Goal: Information Seeking & Learning: Find specific fact

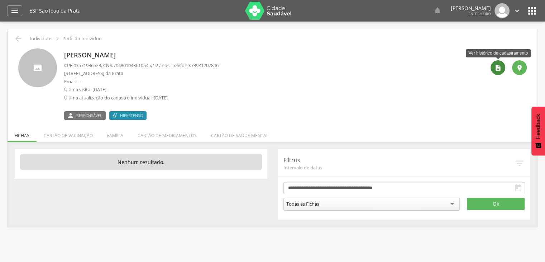
click at [495, 66] on icon "" at bounding box center [498, 67] width 7 height 7
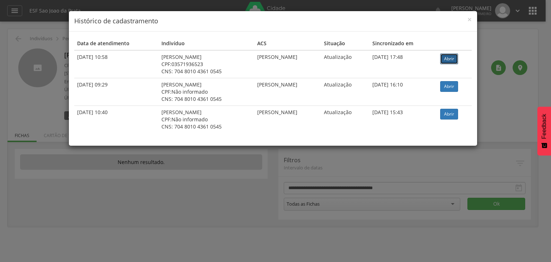
click at [455, 58] on link "Abrir" at bounding box center [449, 58] width 18 height 11
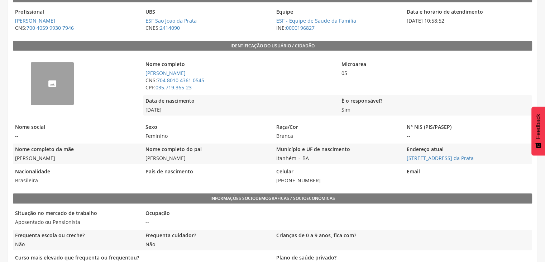
scroll to position [143, 0]
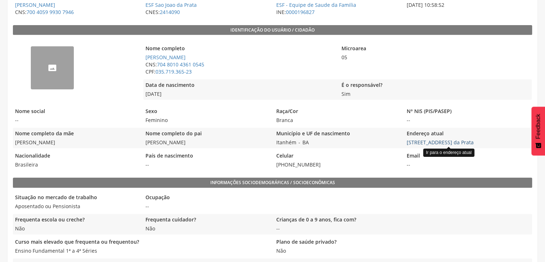
click at [408, 141] on link "Vista Alegre, 412 - São João da Prata" at bounding box center [440, 142] width 67 height 7
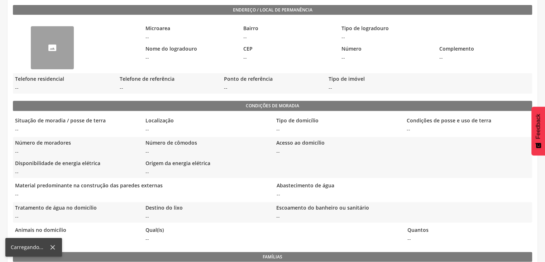
click at [409, 142] on div "Número de moradores -- Número de cômodos -- Acesso ao domicílio -- Disponibilid…" at bounding box center [272, 157] width 519 height 41
click at [415, 142] on div "Número de moradores -- Número de cômodos -- Acesso ao domicílio -- Disponibilid…" at bounding box center [272, 157] width 519 height 41
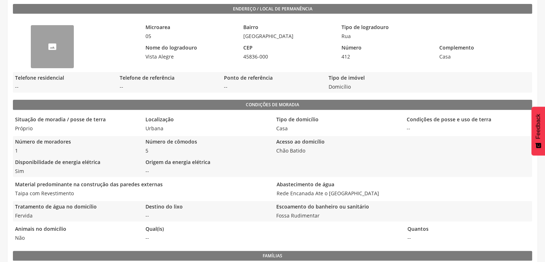
scroll to position [157, 0]
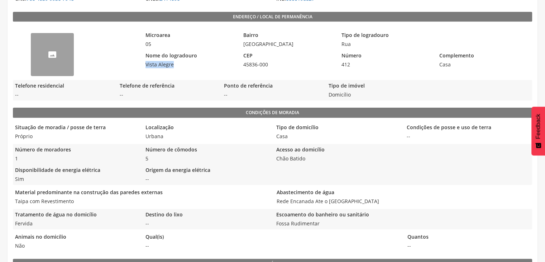
drag, startPoint x: 143, startPoint y: 62, endPoint x: 178, endPoint y: 66, distance: 34.7
click at [178, 66] on span "Vista Alegre" at bounding box center [190, 64] width 94 height 7
copy span "Vista Alegre"
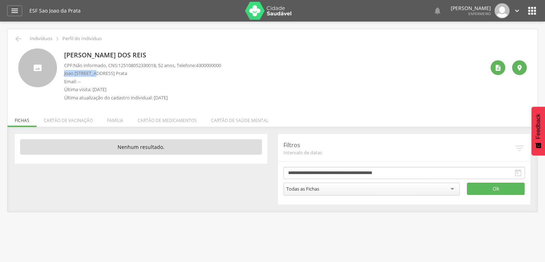
drag, startPoint x: 63, startPoint y: 74, endPoint x: 98, endPoint y: 74, distance: 34.4
click at [98, 74] on div "[PERSON_NAME] dos Reis CPF: Não informado , CNS: [PHONE_NUMBER] , 52 anos, Tele…" at bounding box center [272, 76] width 509 height 56
copy p "[PERSON_NAME]"
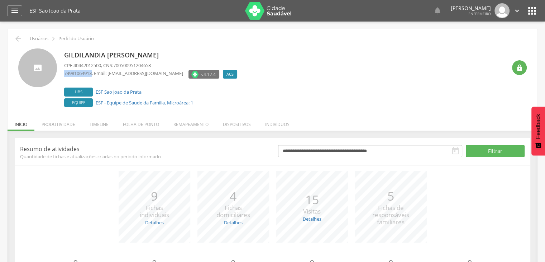
drag, startPoint x: 64, startPoint y: 73, endPoint x: 94, endPoint y: 75, distance: 30.1
click at [94, 75] on p "73981064913 , Email: landeprata2016@gmail.com" at bounding box center [123, 73] width 119 height 7
click at [98, 77] on div "73981064913 , Email: landeprata2016@gmail.com" at bounding box center [123, 75] width 119 height 10
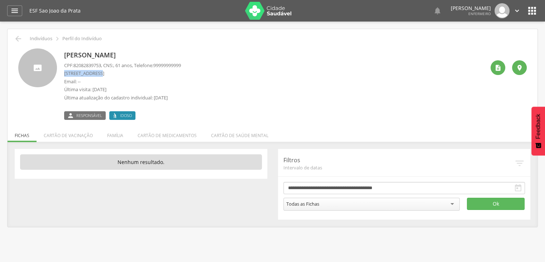
drag, startPoint x: 64, startPoint y: 73, endPoint x: 99, endPoint y: 74, distance: 34.4
click at [101, 72] on p "Praca M C Chaves, 78 - Pirajá" at bounding box center [122, 73] width 117 height 7
click at [98, 72] on p "Praca M C Chaves, 78 - Pirajá" at bounding box center [122, 73] width 117 height 7
drag, startPoint x: 65, startPoint y: 73, endPoint x: 102, endPoint y: 75, distance: 37.3
click at [102, 75] on p "Praca M C Chaves, 78 - Pirajá" at bounding box center [122, 73] width 117 height 7
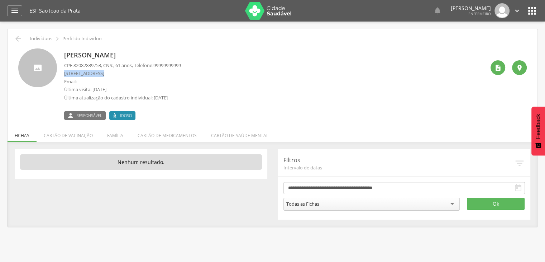
copy p "Praca M C Chaves"
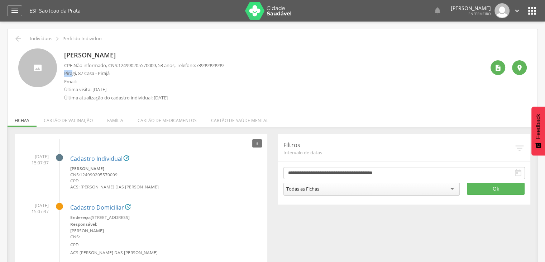
drag, startPoint x: 65, startPoint y: 73, endPoint x: 73, endPoint y: 71, distance: 8.7
click at [73, 71] on p "Piragi, 87 Casa - Pirajá" at bounding box center [144, 73] width 160 height 7
click at [95, 77] on div "CPF: Não informado , CNS: 124990205570009 , 53 anos, Telefone: 73999999999 Pira…" at bounding box center [144, 83] width 160 height 43
drag, startPoint x: 100, startPoint y: 75, endPoint x: 113, endPoint y: 75, distance: 12.9
click at [113, 75] on p "Piragi, 87 Casa - Pirajá" at bounding box center [144, 73] width 160 height 7
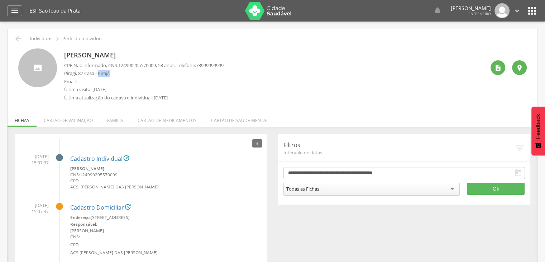
copy p "Pirajá"
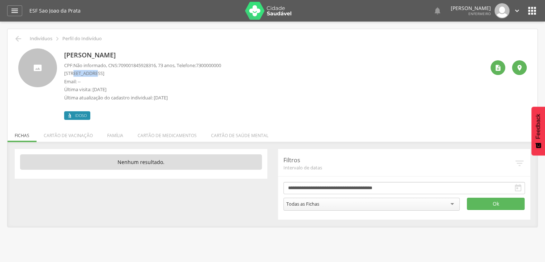
drag, startPoint x: 75, startPoint y: 72, endPoint x: 95, endPoint y: 73, distance: 20.1
click at [95, 73] on p "Rua Sao Lucas, 165 Casa - São João da Prata" at bounding box center [142, 73] width 157 height 7
copy p "Sao Lucas"
drag, startPoint x: 63, startPoint y: 76, endPoint x: 91, endPoint y: 74, distance: 28.4
click at [91, 73] on div "[PERSON_NAME] CPF: Não informado , CNS: [PHONE_NUMBER] , 34 anos, Telefone: 739…" at bounding box center [272, 83] width 509 height 71
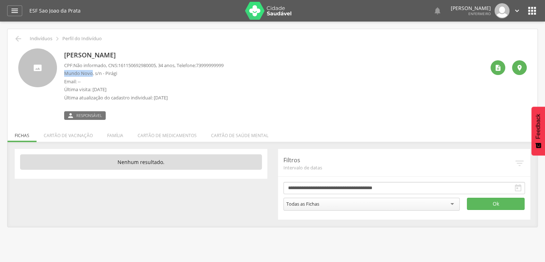
copy p "Mundo Novo"
drag, startPoint x: 85, startPoint y: 73, endPoint x: 95, endPoint y: 82, distance: 12.7
click at [95, 82] on p "Email: --" at bounding box center [144, 81] width 160 height 7
drag, startPoint x: 65, startPoint y: 73, endPoint x: 92, endPoint y: 74, distance: 27.3
click at [92, 74] on p "Mundo Novo, s/n - Pirági" at bounding box center [144, 73] width 160 height 7
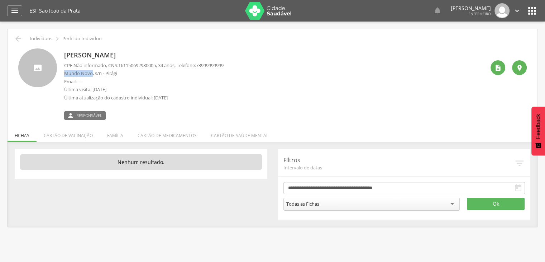
copy p "Mundo Novo"
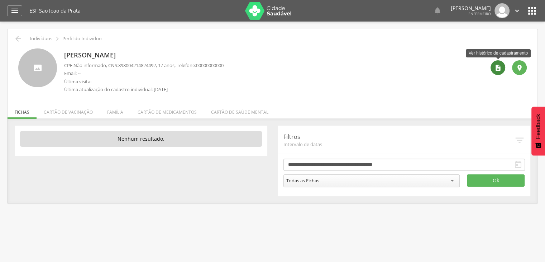
click at [497, 72] on div "" at bounding box center [498, 67] width 15 height 15
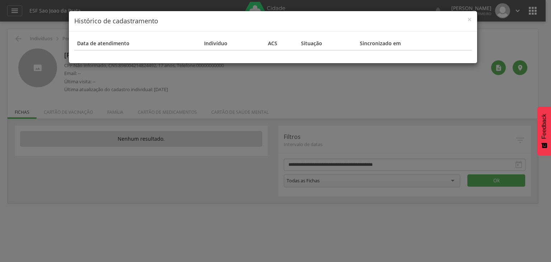
click at [312, 45] on th "Situação" at bounding box center [327, 43] width 59 height 13
click at [522, 71] on div "× Histórico de cadastramento Data de atendimento Indivíduo ACS Situação Sincron…" at bounding box center [275, 131] width 551 height 262
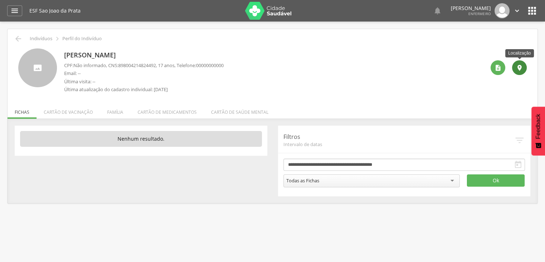
click at [521, 72] on div "" at bounding box center [519, 67] width 15 height 15
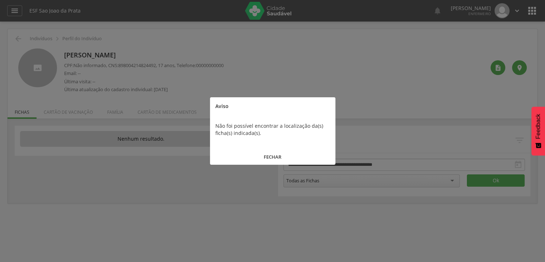
click at [293, 152] on button "FECHAR" at bounding box center [272, 156] width 125 height 15
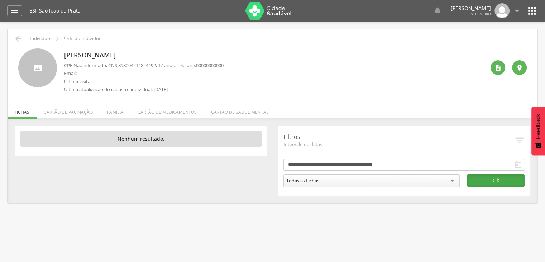
click at [477, 178] on button "Ok" at bounding box center [496, 180] width 58 height 12
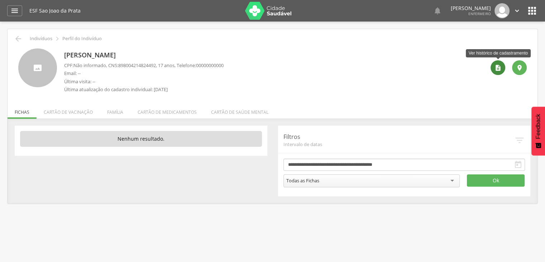
click at [504, 66] on div "" at bounding box center [498, 67] width 15 height 15
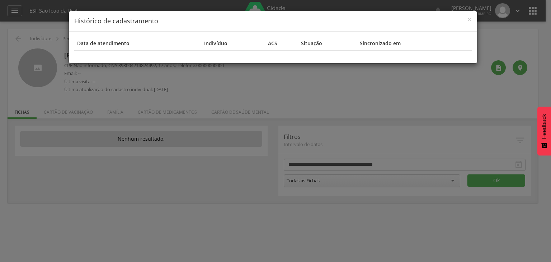
click at [516, 67] on div "× Histórico de cadastramento Data de atendimento Indivíduo ACS Situação Sincron…" at bounding box center [275, 131] width 551 height 262
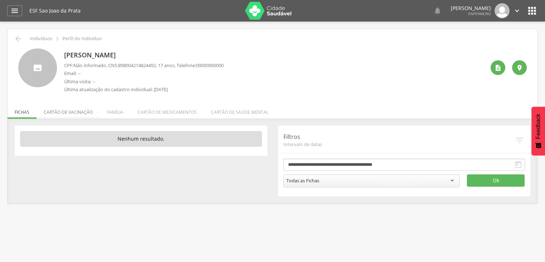
click at [81, 112] on li "Cartão de vacinação" at bounding box center [68, 110] width 63 height 17
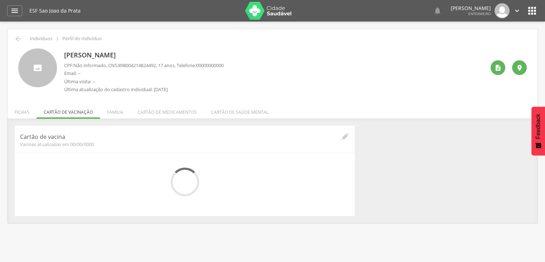
click at [81, 112] on ul "Fichas Cartão de vacinação Família Cartão de medicamentos Cartão de saúde mental" at bounding box center [273, 112] width 530 height 6
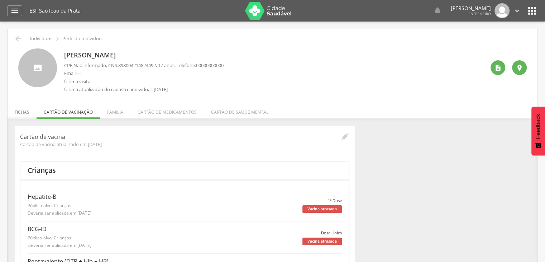
click at [28, 110] on li "Fichas" at bounding box center [22, 110] width 29 height 17
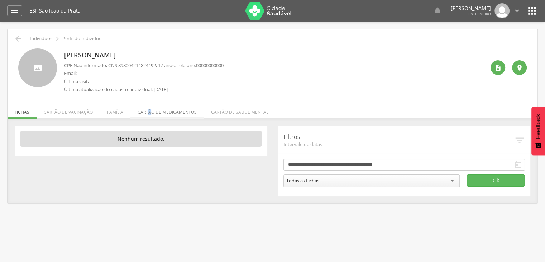
click at [148, 110] on li "Cartão de medicamentos" at bounding box center [167, 110] width 73 height 17
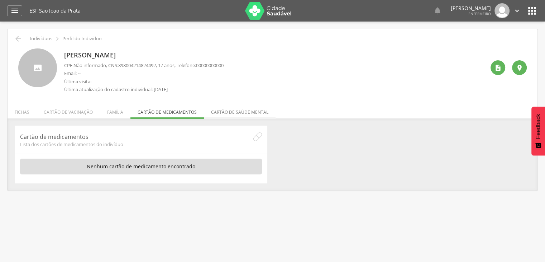
click at [221, 109] on li "Cartão de saúde mental" at bounding box center [240, 110] width 72 height 17
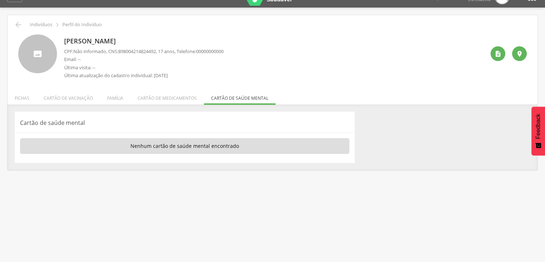
scroll to position [22, 0]
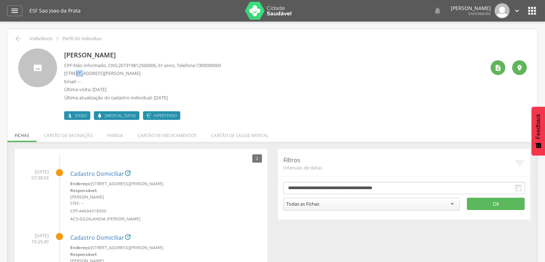
drag, startPoint x: 75, startPoint y: 73, endPoint x: 82, endPoint y: 72, distance: 7.7
click at [82, 72] on p "Rua Joao Bernadino, 136 Casa - São João da Prata" at bounding box center [142, 73] width 157 height 7
drag, startPoint x: 73, startPoint y: 74, endPoint x: 107, endPoint y: 73, distance: 33.7
click at [108, 72] on p "Rua Joao Bernadino, 136 Casa - São João da Prata" at bounding box center [142, 73] width 157 height 7
copy p "Joao Bernadino"
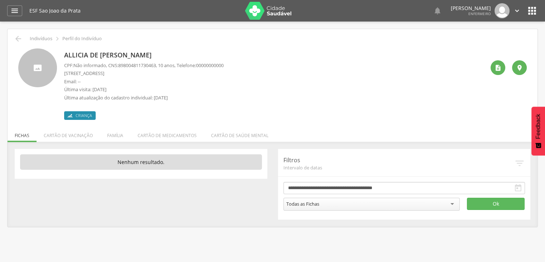
drag, startPoint x: 71, startPoint y: 71, endPoint x: 106, endPoint y: 72, distance: 34.8
click at [106, 72] on p "[STREET_ADDRESS]" at bounding box center [144, 73] width 160 height 7
copy p "Sete Setembro"
click at [118, 81] on p "Email: --" at bounding box center [144, 81] width 160 height 7
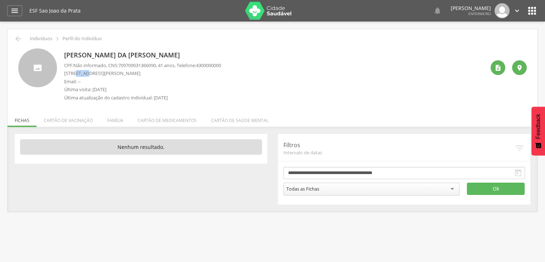
drag, startPoint x: 76, startPoint y: 72, endPoint x: 86, endPoint y: 72, distance: 10.4
click at [86, 72] on p "Rua João Bernadino, 51 Casa - São João da Prata" at bounding box center [142, 73] width 157 height 7
click at [90, 75] on p "Rua João Bernadino, 51 Casa - São João da Prata" at bounding box center [142, 73] width 157 height 7
drag, startPoint x: 75, startPoint y: 72, endPoint x: 98, endPoint y: 72, distance: 23.3
click at [98, 72] on p "Rua João Bernadino, 51 Casa - São João da Prata" at bounding box center [142, 73] width 157 height 7
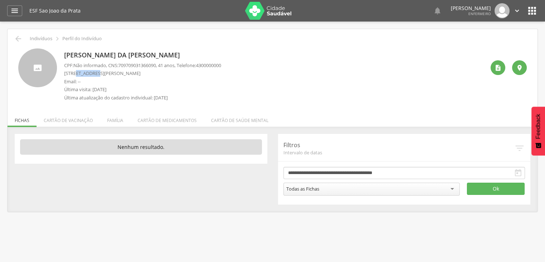
click at [87, 75] on p "Rua João Bernadino, 51 Casa - São João da Prata" at bounding box center [142, 73] width 157 height 7
drag, startPoint x: 73, startPoint y: 72, endPoint x: 106, endPoint y: 72, distance: 32.6
click at [106, 72] on p "Rua João Bernadino, 51 Casa - São João da Prata" at bounding box center [142, 73] width 157 height 7
copy p "João Bernadino"
drag, startPoint x: 75, startPoint y: 73, endPoint x: 90, endPoint y: 73, distance: 14.7
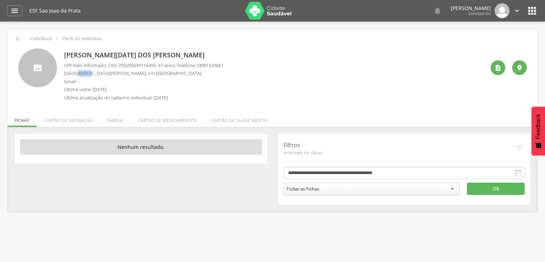
click at [90, 73] on p "[GEOGRAPHIC_DATA][PERSON_NAME], s/n [GEOGRAPHIC_DATA]" at bounding box center [144, 73] width 160 height 7
drag, startPoint x: 72, startPoint y: 74, endPoint x: 106, endPoint y: 73, distance: 34.4
click at [106, 73] on p "[GEOGRAPHIC_DATA][PERSON_NAME], s/n [GEOGRAPHIC_DATA]" at bounding box center [144, 73] width 160 height 7
copy p "[PERSON_NAME]"
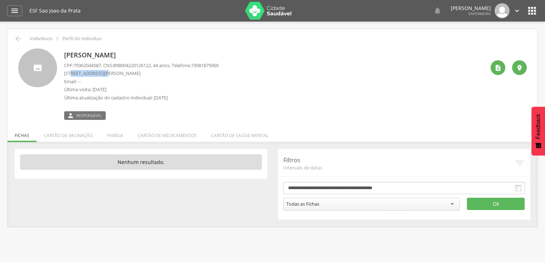
drag, startPoint x: 72, startPoint y: 73, endPoint x: 106, endPoint y: 72, distance: 33.7
click at [106, 72] on p "Rua Joao Bernadino, 116 Casa - São João da Prata" at bounding box center [141, 73] width 155 height 7
copy p "Joao Bernadino"
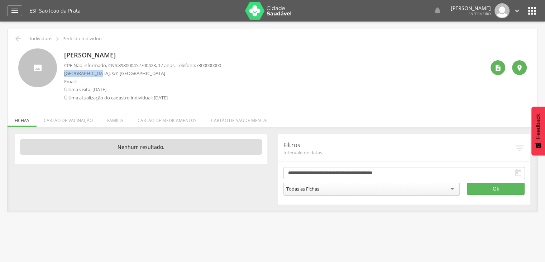
drag, startPoint x: 65, startPoint y: 73, endPoint x: 98, endPoint y: 72, distance: 33.0
click at [98, 72] on p "Novo Horizonte, s/n Casa - São João da Prata" at bounding box center [142, 73] width 157 height 7
copy p "Novo Horizonte"
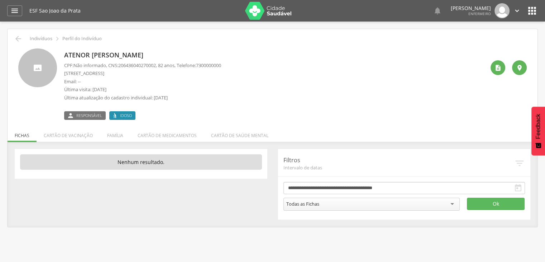
click at [77, 73] on p "[STREET_ADDRESS]" at bounding box center [142, 73] width 157 height 7
drag, startPoint x: 75, startPoint y: 74, endPoint x: 93, endPoint y: 72, distance: 18.7
click at [93, 72] on p "Rua Sao Lucas, 165 Casa - São João da Prata" at bounding box center [142, 73] width 157 height 7
click at [92, 84] on p "Email: --" at bounding box center [142, 81] width 157 height 7
drag, startPoint x: 73, startPoint y: 73, endPoint x: 95, endPoint y: 71, distance: 21.6
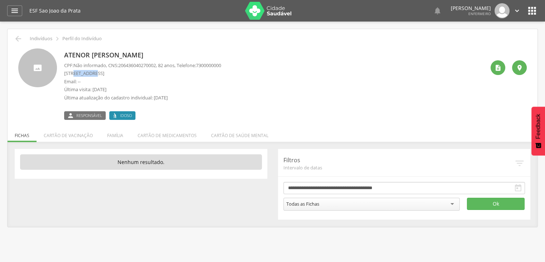
click at [95, 71] on p "Rua Sao Lucas, 165 Casa - São João da Prata" at bounding box center [142, 73] width 157 height 7
copy p "Sao Lucas"
drag, startPoint x: 73, startPoint y: 73, endPoint x: 106, endPoint y: 75, distance: 33.0
click at [106, 75] on p "[STREET_ADDRESS][PERSON_NAME]" at bounding box center [141, 73] width 155 height 7
copy p "[PERSON_NAME]"
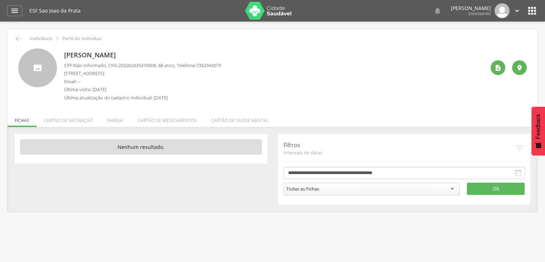
drag, startPoint x: 72, startPoint y: 72, endPoint x: 105, endPoint y: 74, distance: 33.4
click at [105, 74] on p "Rua Sete Setembro, 101 Casa - Pirajá" at bounding box center [142, 73] width 157 height 7
copy p "Sete Setembro"
drag, startPoint x: 74, startPoint y: 72, endPoint x: 98, endPoint y: 73, distance: 23.7
click at [98, 73] on p "[STREET_ADDRESS]" at bounding box center [144, 73] width 160 height 7
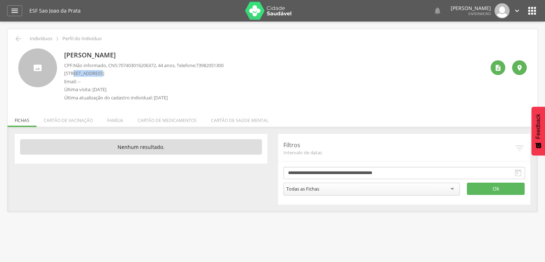
copy p "Sao Vicente"
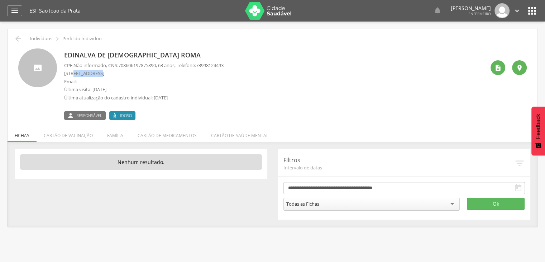
drag, startPoint x: 74, startPoint y: 73, endPoint x: 99, endPoint y: 69, distance: 25.4
click at [99, 69] on div "CPF: Não informado , CNS: 708606197875890 , 63 anos, Telefone: 73998124493 Rua …" at bounding box center [144, 83] width 160 height 43
drag, startPoint x: 75, startPoint y: 73, endPoint x: 96, endPoint y: 69, distance: 21.5
click at [96, 69] on div "CPF: Não informado , CNS: 708606197875890 , 63 anos, Telefone: 73998124493 Rua …" at bounding box center [144, 83] width 160 height 43
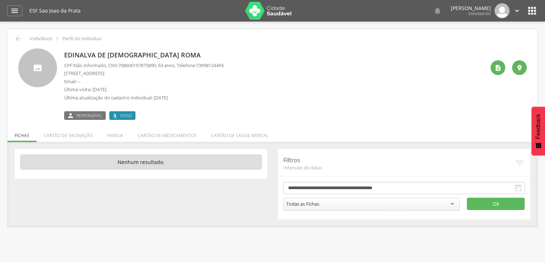
click at [94, 78] on div "CPF: Não informado , CNS: 708606197875890 , 63 anos, Telefone: 73998124493 Rua …" at bounding box center [144, 83] width 160 height 43
drag, startPoint x: 73, startPoint y: 75, endPoint x: 98, endPoint y: 77, distance: 24.4
click at [98, 77] on div "CPF: Não informado , CNS: 708606197875890 , 63 anos, Telefone: 73998124493 Rua …" at bounding box center [144, 83] width 160 height 43
drag, startPoint x: 73, startPoint y: 74, endPoint x: 99, endPoint y: 75, distance: 25.1
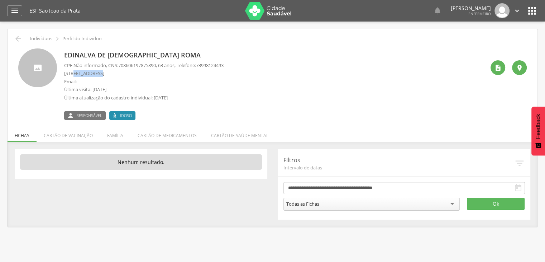
click at [99, 75] on p "Rua Sao Vicente, 302 Casa - São João da Prata" at bounding box center [144, 73] width 160 height 7
copy p "Sao Vicente"
click at [146, 83] on p "Email: --" at bounding box center [144, 81] width 160 height 7
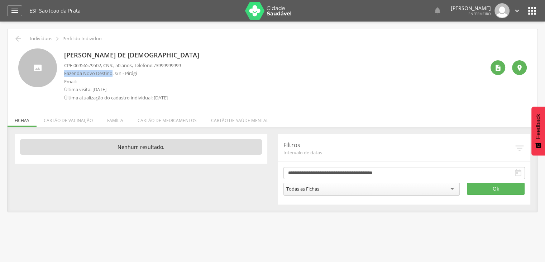
drag, startPoint x: 65, startPoint y: 73, endPoint x: 111, endPoint y: 74, distance: 47.0
click at [111, 74] on p "Fazenda Novo Destino, s/n - Pirági" at bounding box center [122, 73] width 117 height 7
copy p "Fazenda Novo Destino"
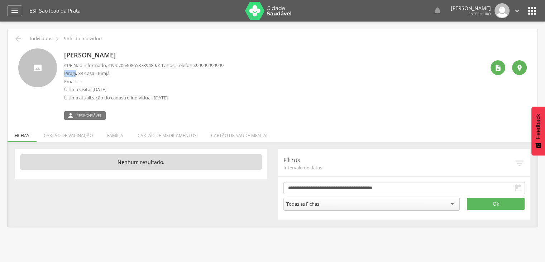
drag, startPoint x: 64, startPoint y: 74, endPoint x: 77, endPoint y: 73, distance: 12.9
click at [77, 73] on p "Piragi, 38 Casa - Pirajá" at bounding box center [144, 73] width 160 height 7
copy p "Piragi"
